Goal: Transaction & Acquisition: Book appointment/travel/reservation

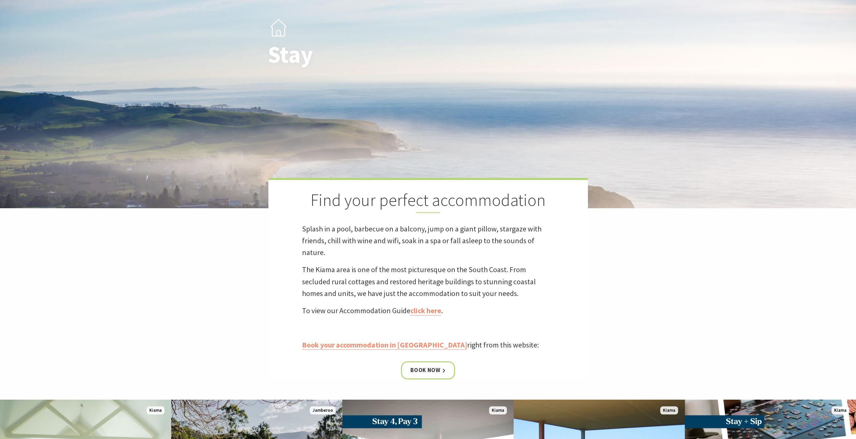
scroll to position [235, 0]
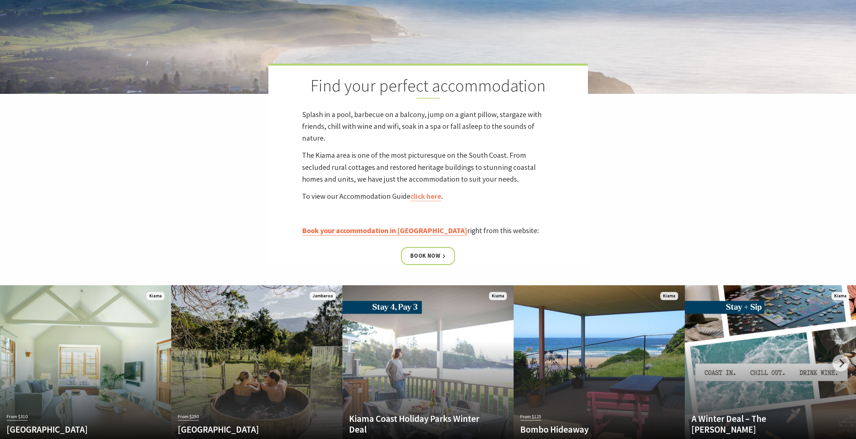
click at [399, 230] on link "Book your accommodation in Kiama" at bounding box center [384, 231] width 165 height 10
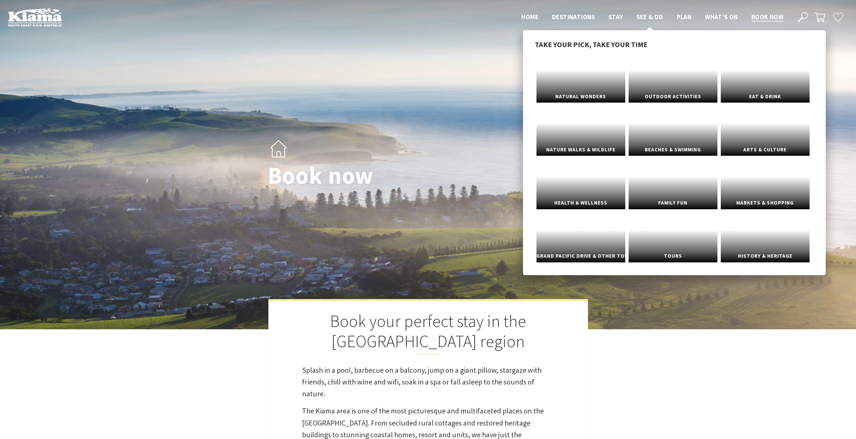
select select "3"
select select "2"
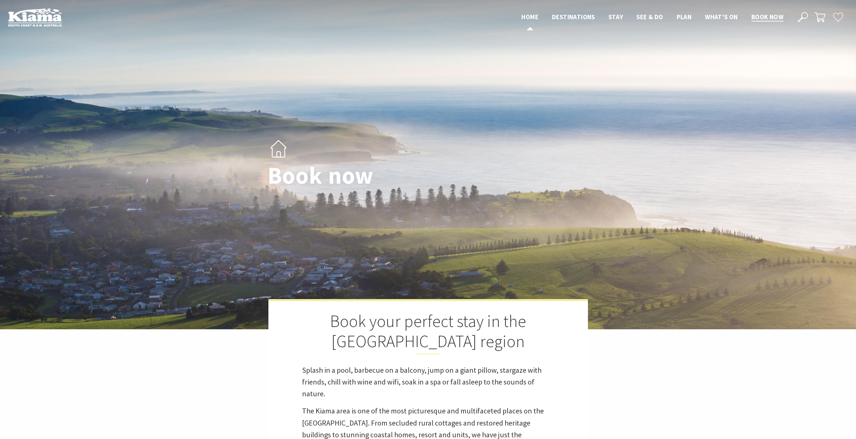
click at [524, 16] on span "Home" at bounding box center [529, 17] width 17 height 8
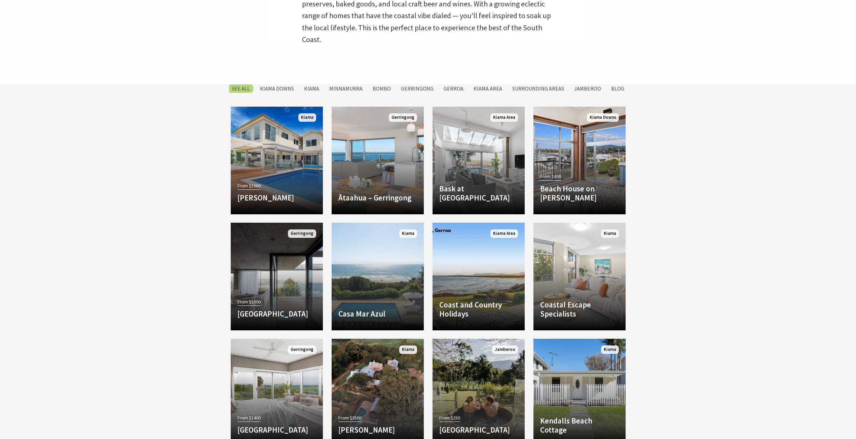
scroll to position [370, 0]
click at [318, 87] on label "Kiama" at bounding box center [312, 88] width 22 height 8
click at [0, 0] on input "Kiama" at bounding box center [0, 0] width 0 height 0
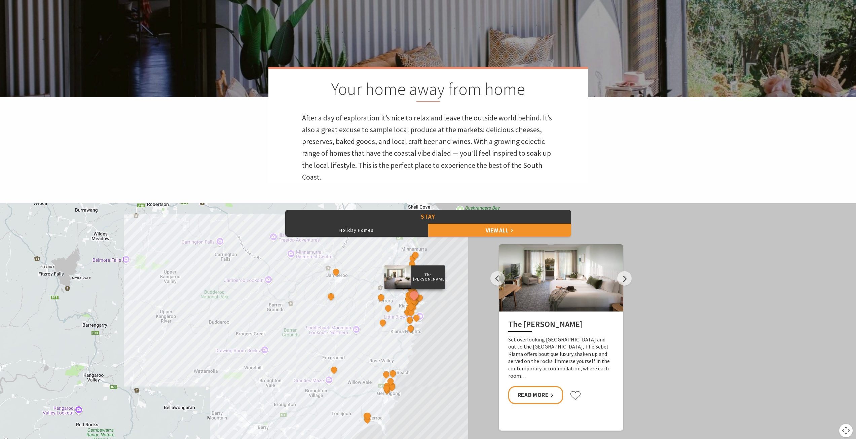
scroll to position [292, 0]
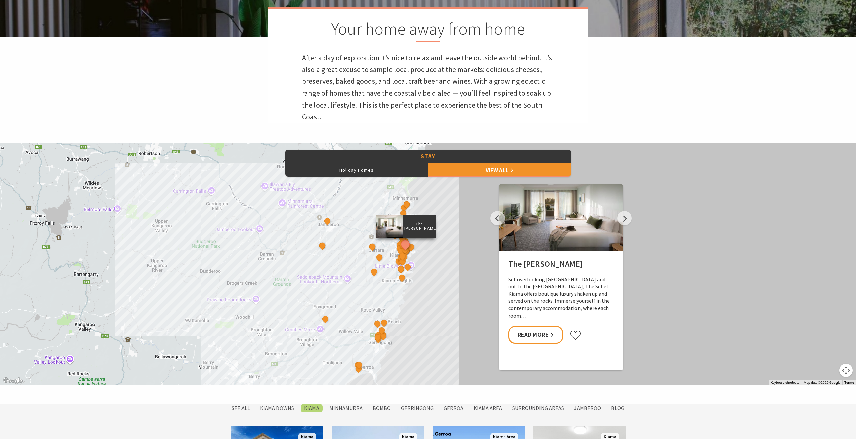
drag, startPoint x: 457, startPoint y: 247, endPoint x: 448, endPoint y: 257, distance: 13.6
click at [448, 257] on div "The Sebel Kiama Seaside Escape 1 Kiama Coast Holiday Parks Winter Deal Bellevue…" at bounding box center [428, 264] width 856 height 242
click at [462, 169] on link "View All" at bounding box center [499, 169] width 143 height 13
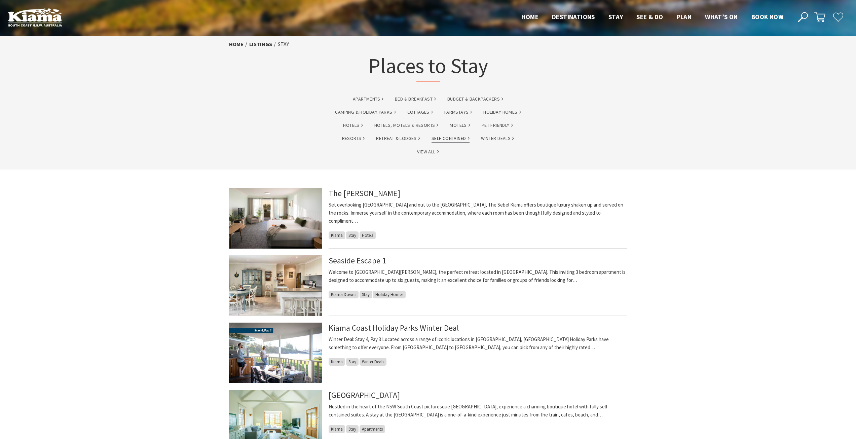
click at [456, 139] on link "Self Contained" at bounding box center [451, 139] width 38 height 8
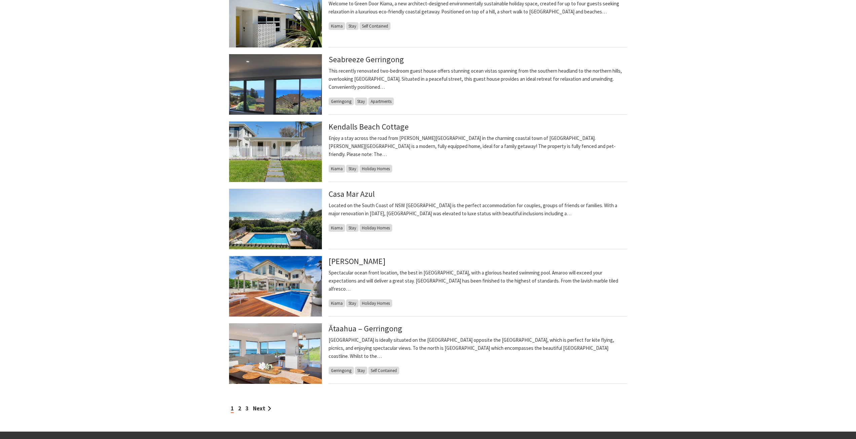
scroll to position [404, 0]
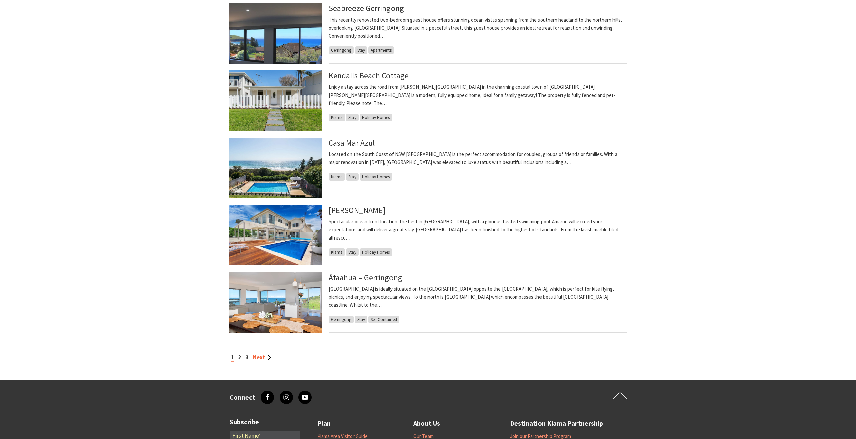
click at [260, 356] on link "Next" at bounding box center [262, 356] width 18 height 7
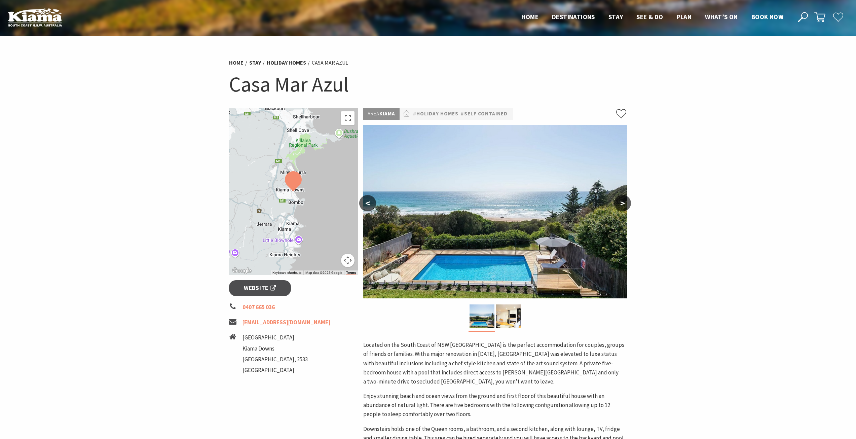
click at [628, 202] on button ">" at bounding box center [622, 203] width 17 height 16
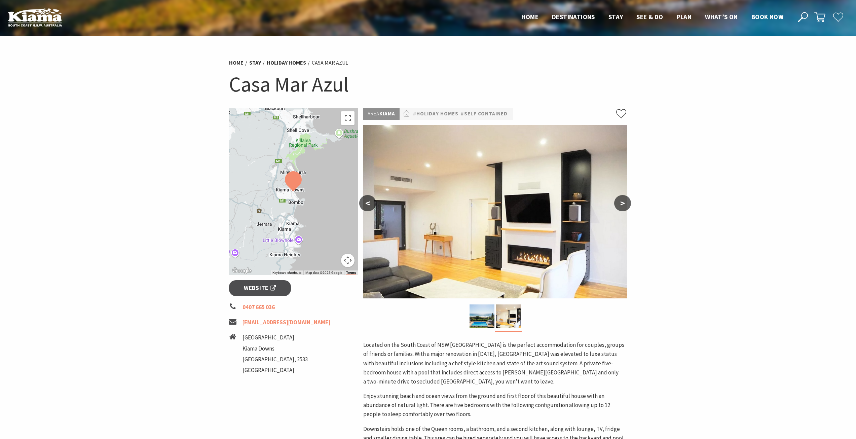
click at [628, 202] on button ">" at bounding box center [622, 203] width 17 height 16
click at [623, 204] on button ">" at bounding box center [622, 203] width 17 height 16
click at [361, 210] on div "Area Kiama #Holiday Homes #Self Contained < > Located on the South Coast of NSW…" at bounding box center [495, 280] width 269 height 344
click at [364, 204] on button "<" at bounding box center [367, 203] width 17 height 16
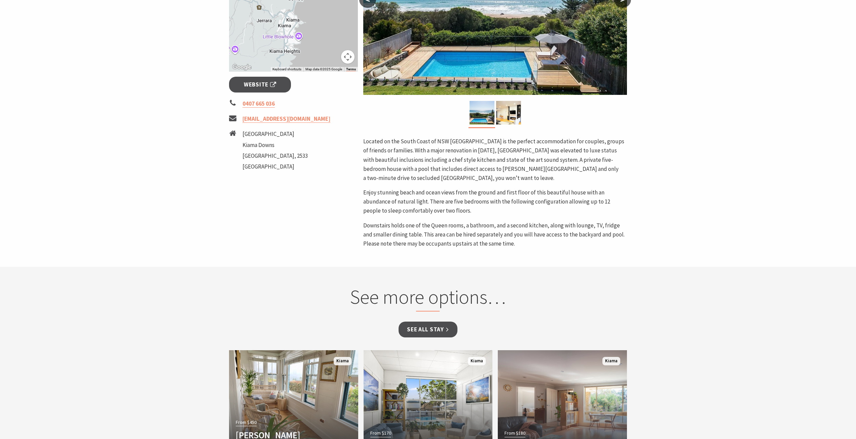
scroll to position [168, 0]
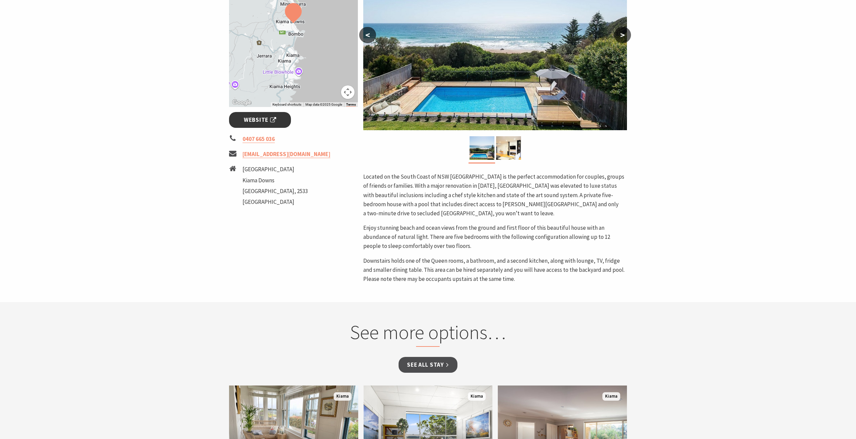
click at [268, 121] on span "Website" at bounding box center [260, 119] width 32 height 9
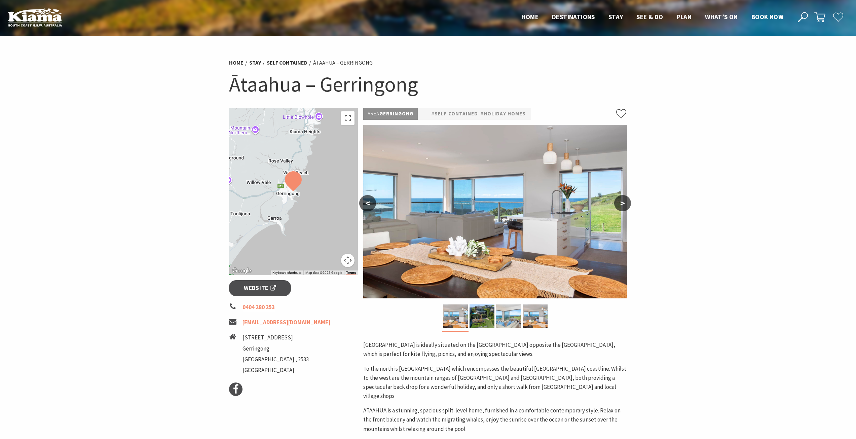
click at [627, 203] on button ">" at bounding box center [622, 203] width 17 height 16
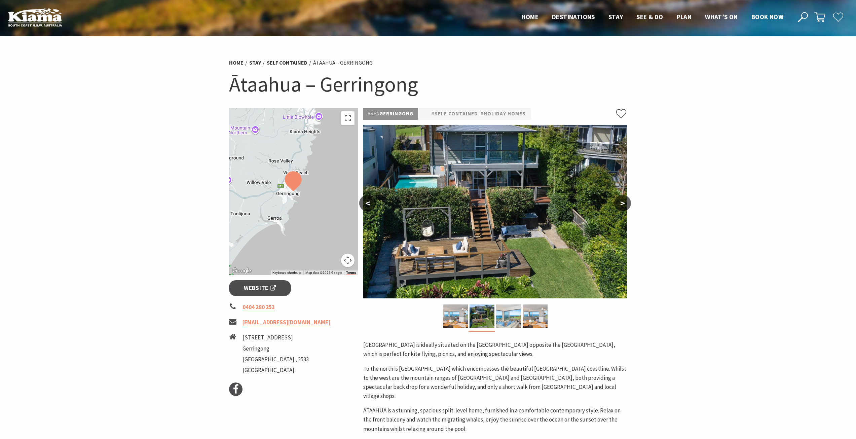
click at [627, 203] on button ">" at bounding box center [622, 203] width 17 height 16
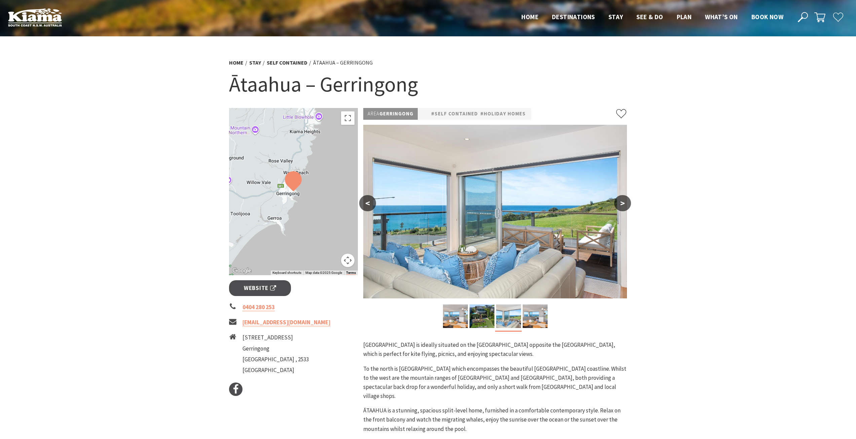
click at [627, 203] on button ">" at bounding box center [622, 203] width 17 height 16
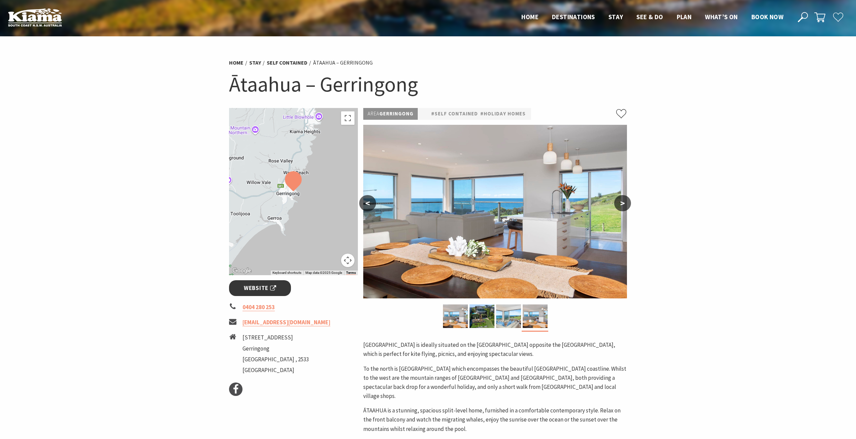
click at [277, 284] on link "Website" at bounding box center [260, 288] width 62 height 16
